Goal: Find contact information: Find contact information

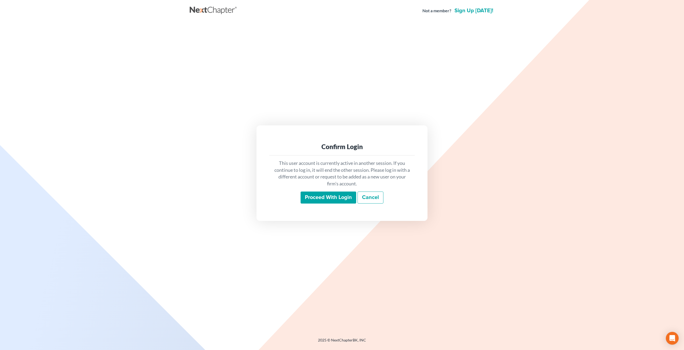
click at [333, 198] on input "Proceed with login" at bounding box center [328, 198] width 56 height 12
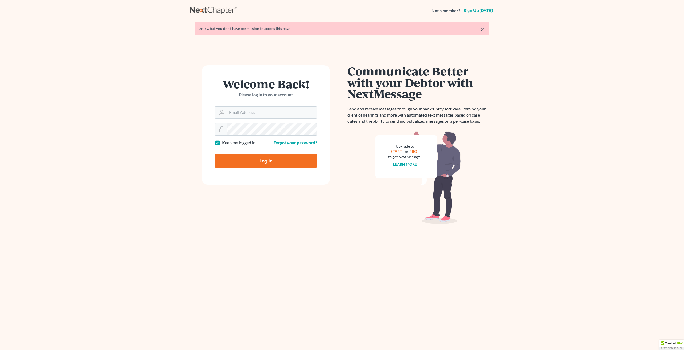
type input "[PERSON_NAME][EMAIL_ADDRESS][DOMAIN_NAME]"
click at [262, 156] on input "Log In" at bounding box center [265, 160] width 103 height 13
type input "Thinking..."
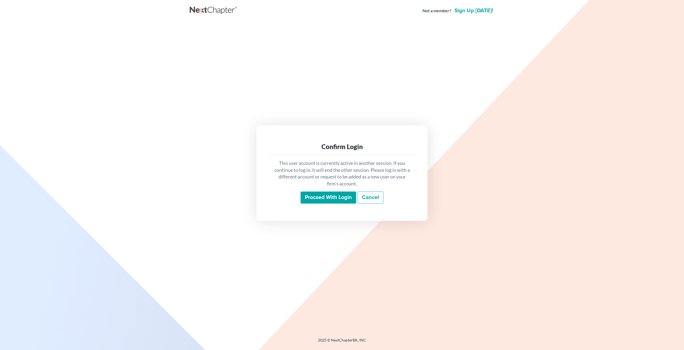
click at [333, 196] on input "Proceed with login" at bounding box center [328, 198] width 56 height 12
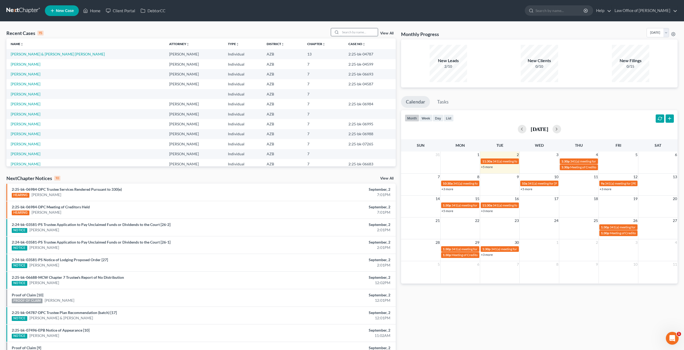
click at [346, 34] on input "search" at bounding box center [358, 32] width 37 height 8
type input "jimenez"
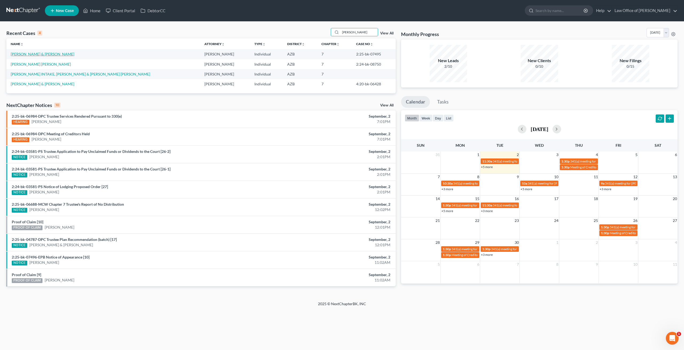
click at [42, 55] on link "Jimenez, Veronica & Calderon, Alejandro" at bounding box center [43, 54] width 64 height 5
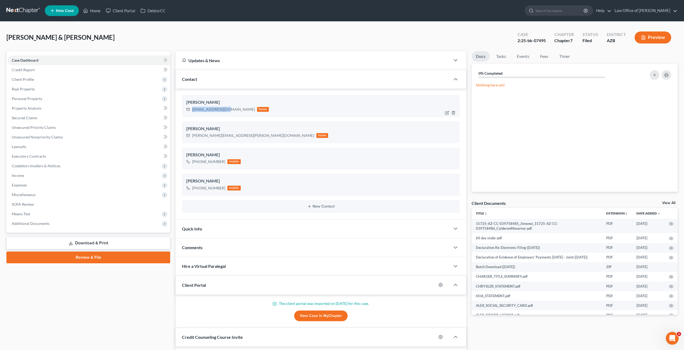
drag, startPoint x: 226, startPoint y: 110, endPoint x: 192, endPoint y: 109, distance: 34.5
click at [192, 109] on div "vrncjmnz@gmail.com" at bounding box center [223, 109] width 63 height 5
copy div "vrncjmnz@gmail.com"
drag, startPoint x: 222, startPoint y: 162, endPoint x: 193, endPoint y: 162, distance: 29.9
click at [193, 162] on div "+1 (623) 210-4357" at bounding box center [208, 161] width 33 height 5
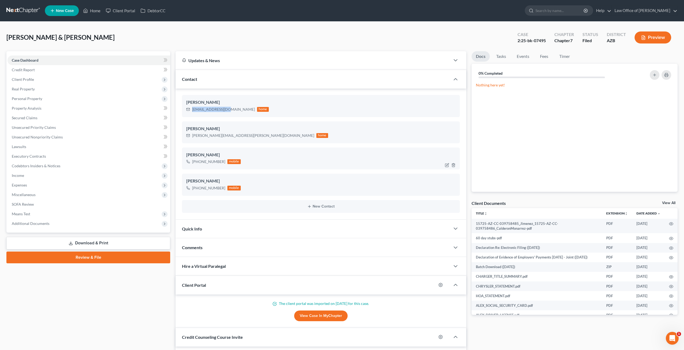
copy div "+1 (623) 210-4357"
click at [246, 136] on div "alejandro.calderon.m@gmail.com" at bounding box center [253, 135] width 122 height 5
drag, startPoint x: 223, startPoint y: 188, endPoint x: 192, endPoint y: 189, distance: 31.3
click at [192, 189] on div "+1 (623) 202-9470 mobile" at bounding box center [213, 188] width 54 height 7
copy div "+1 (623) 202-9470"
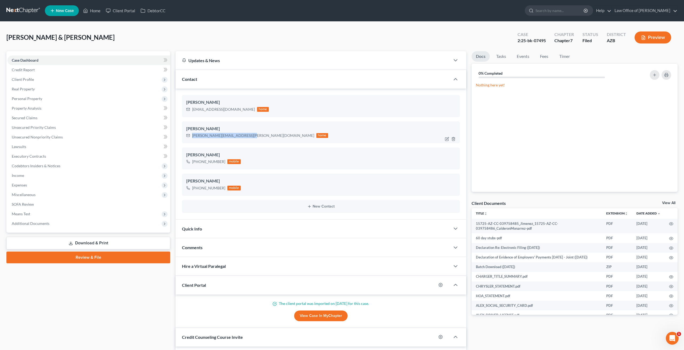
drag, startPoint x: 245, startPoint y: 135, endPoint x: 191, endPoint y: 136, distance: 53.4
click at [191, 136] on div "alejandro.calderon.m@gmail.com home" at bounding box center [257, 135] width 142 height 7
copy div "alejandro.calderon.m@gmail.com"
click at [37, 126] on span "Unsecured Priority Claims" at bounding box center [34, 127] width 44 height 5
